Goal: Understand process/instructions

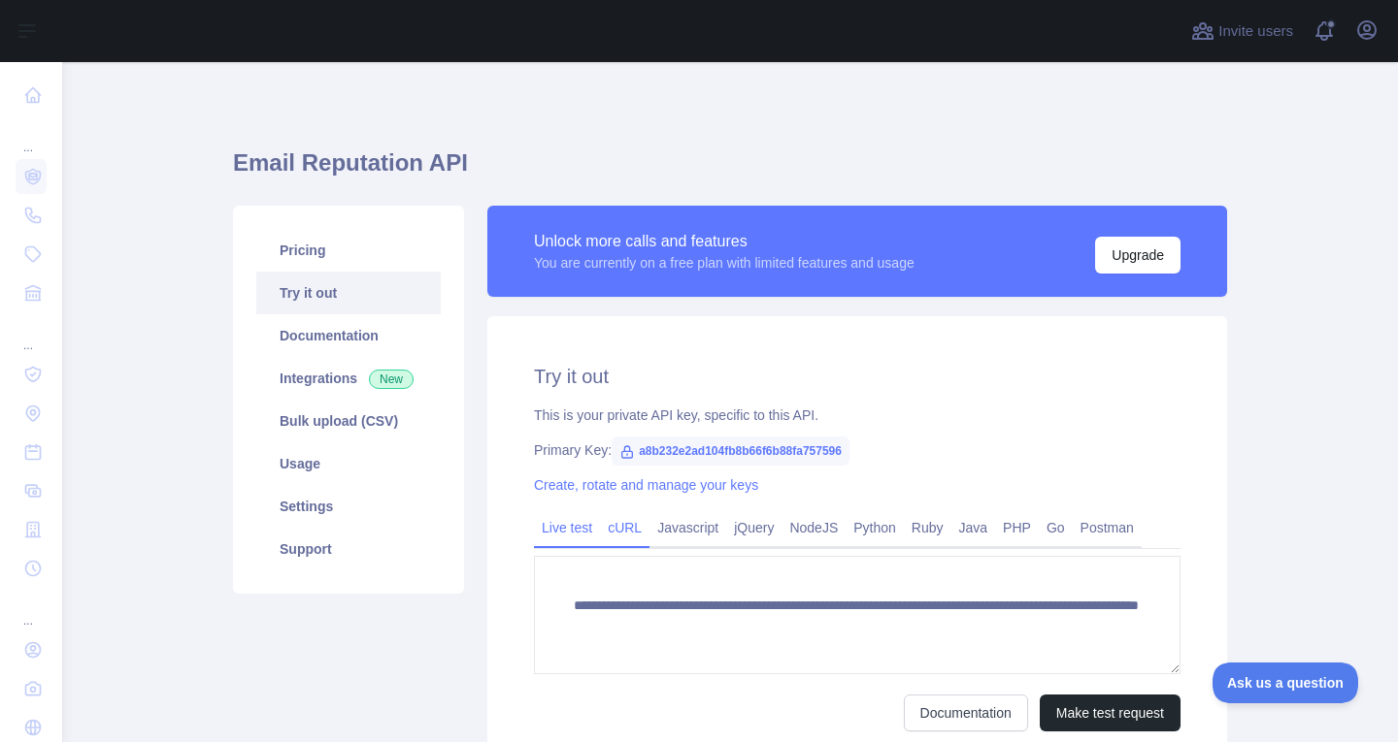
click at [610, 526] on link "cURL" at bounding box center [624, 527] width 49 height 31
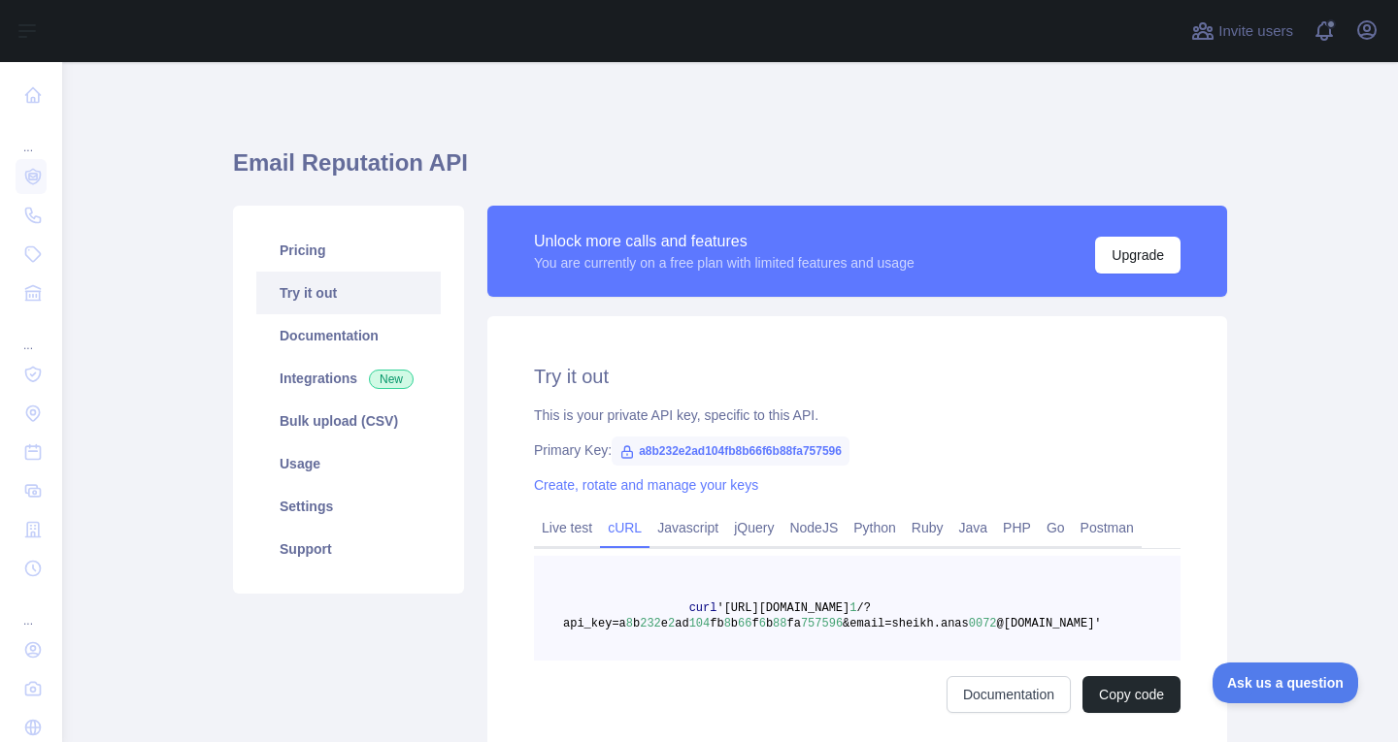
drag, startPoint x: 710, startPoint y: 607, endPoint x: 957, endPoint y: 606, distance: 246.5
click at [849, 606] on span "'[URL][DOMAIN_NAME]" at bounding box center [782, 609] width 133 height 14
copy span "[URL][DOMAIN_NAME]"
click at [675, 570] on pre "curl '[URL][DOMAIN_NAME] 1 /?api_key=a 8 b 232 e 2 ad 104 fb 8 b 66 f 6 b 88 fa…" at bounding box center [857, 608] width 646 height 105
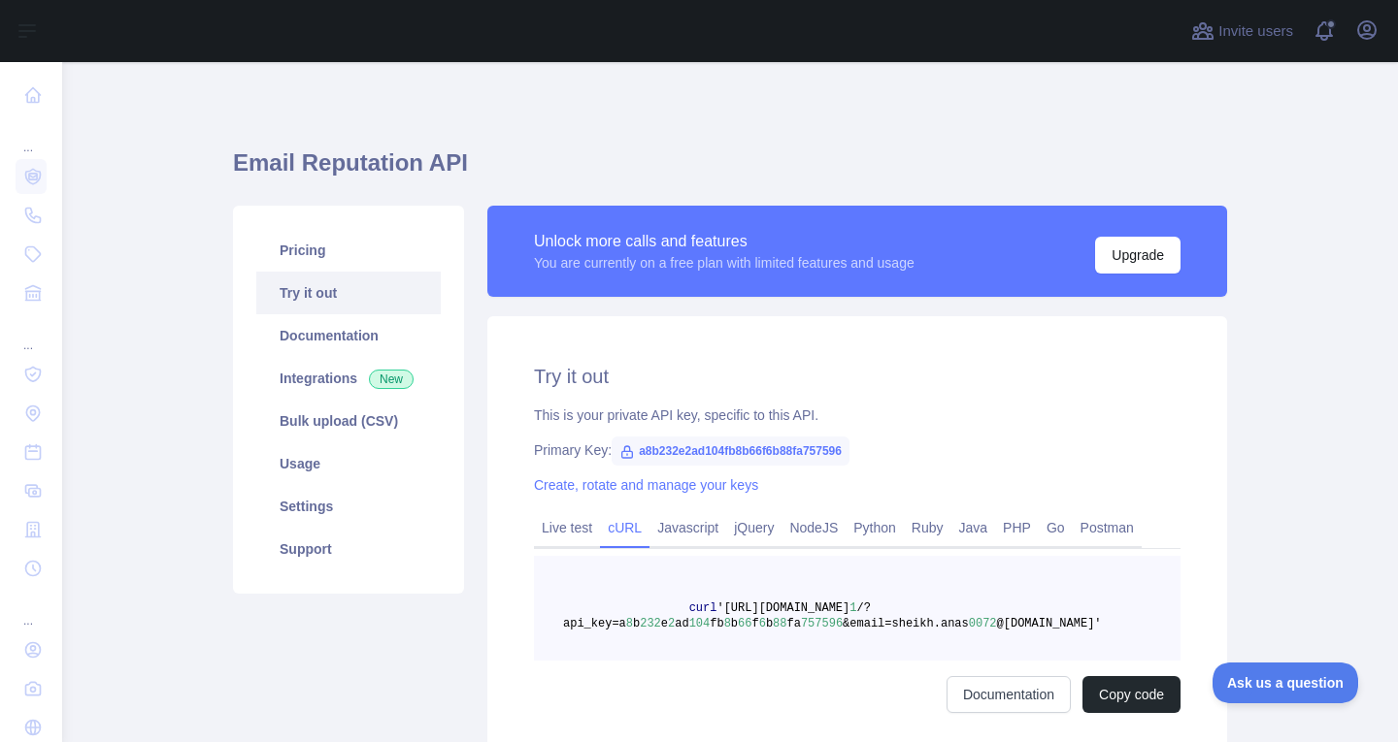
click at [663, 445] on span "a8b232e2ad104fb8b66f6b88fa757596" at bounding box center [730, 451] width 238 height 29
copy span "a8b232e2ad104fb8b66f6b88fa757596"
